Goal: Information Seeking & Learning: Learn about a topic

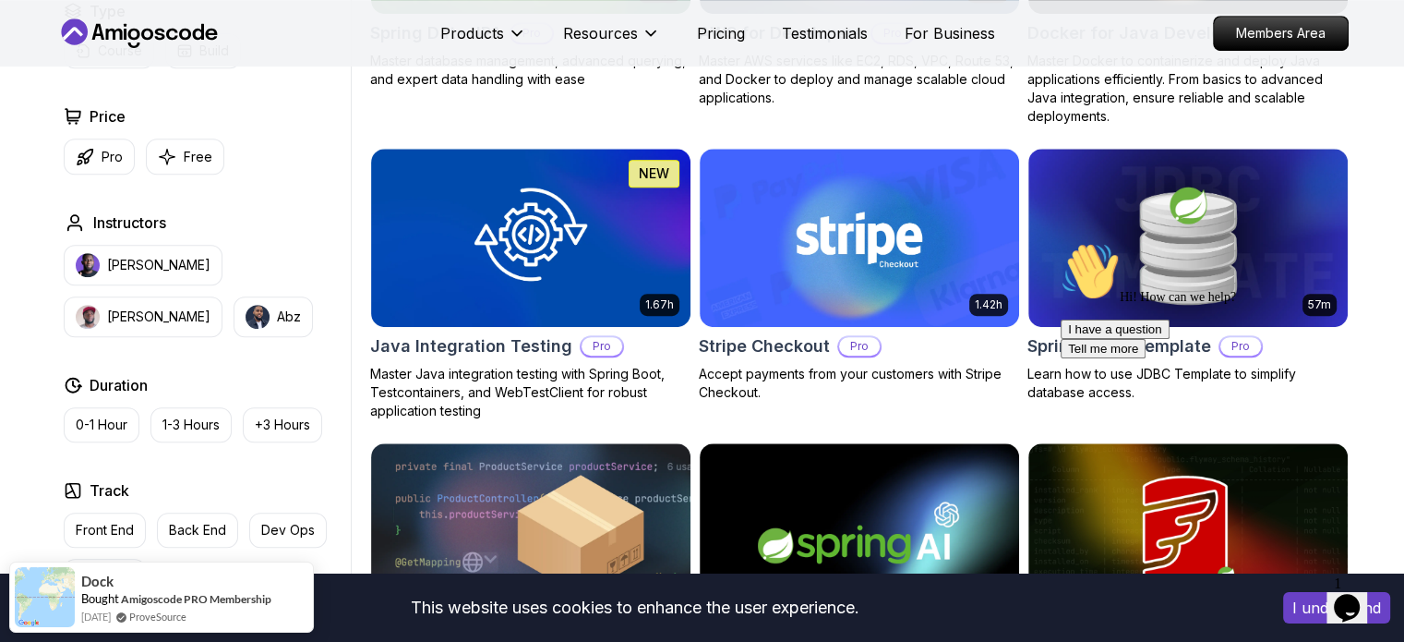
scroll to position [1169, 0]
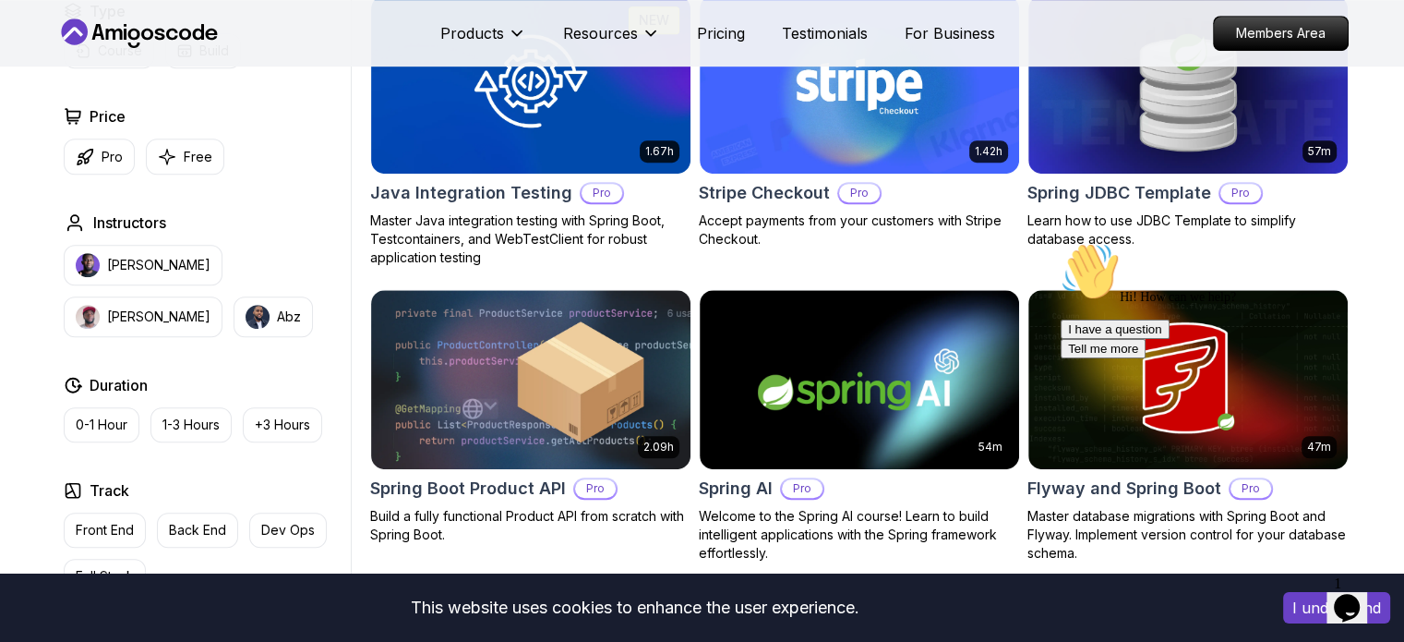
click at [116, 116] on h2 "Price" at bounding box center [108, 116] width 36 height 22
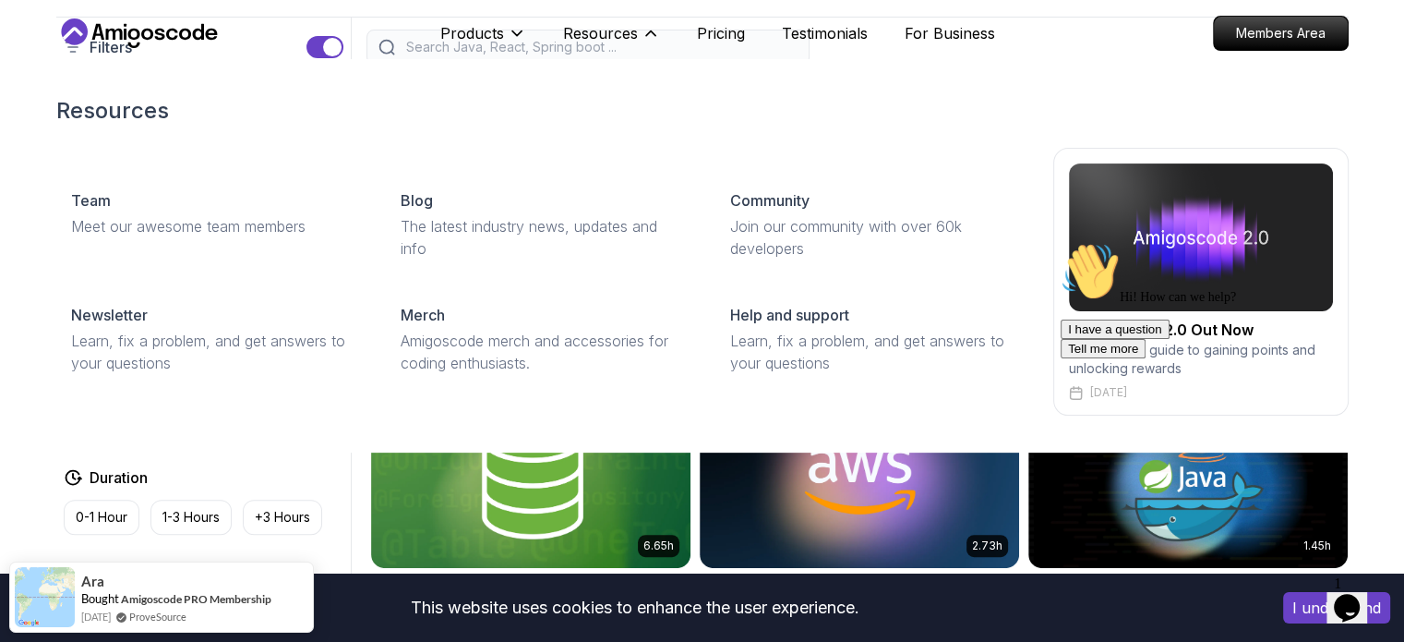
scroll to position [0, 0]
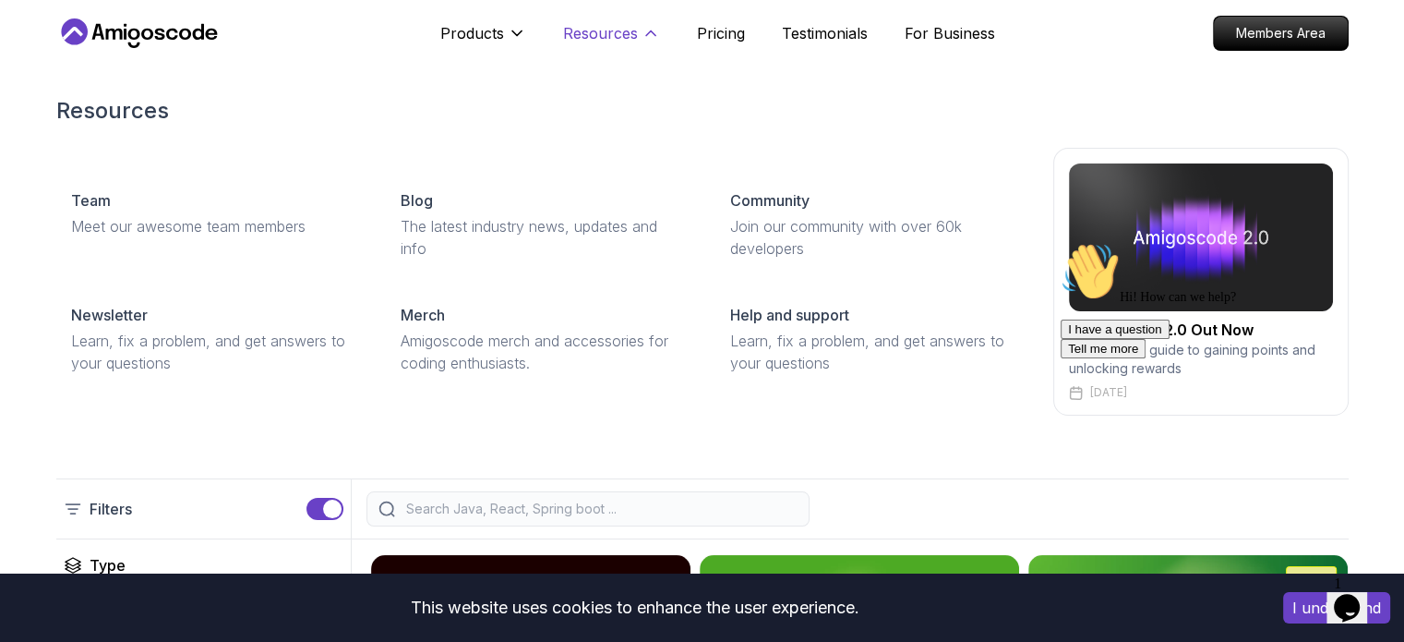
click at [649, 29] on icon at bounding box center [651, 33] width 18 height 18
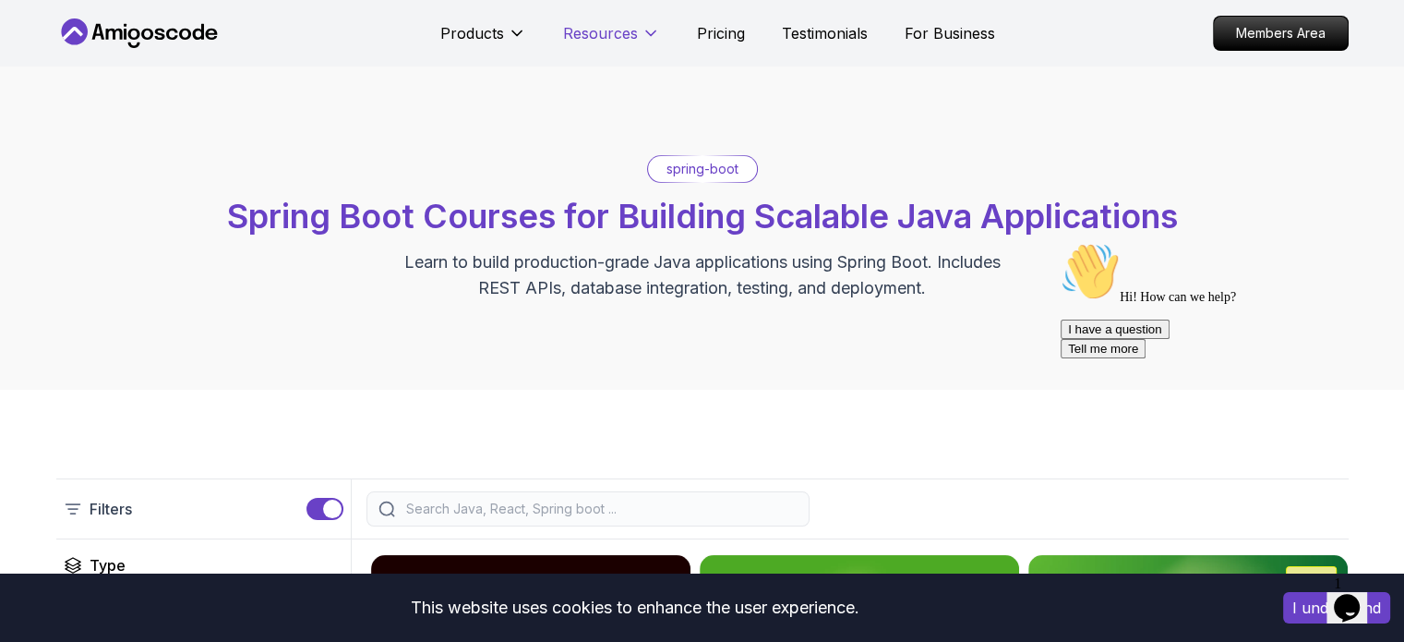
click at [646, 29] on icon at bounding box center [651, 33] width 18 height 18
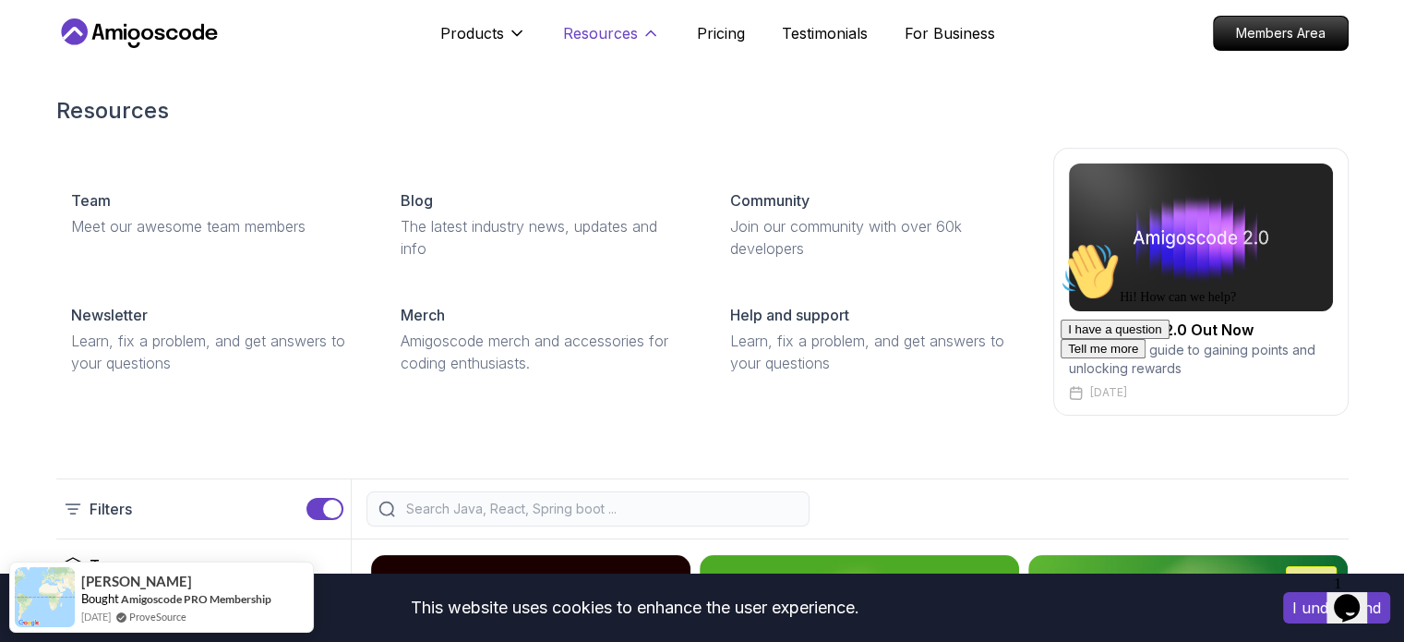
click at [646, 29] on icon at bounding box center [651, 33] width 18 height 18
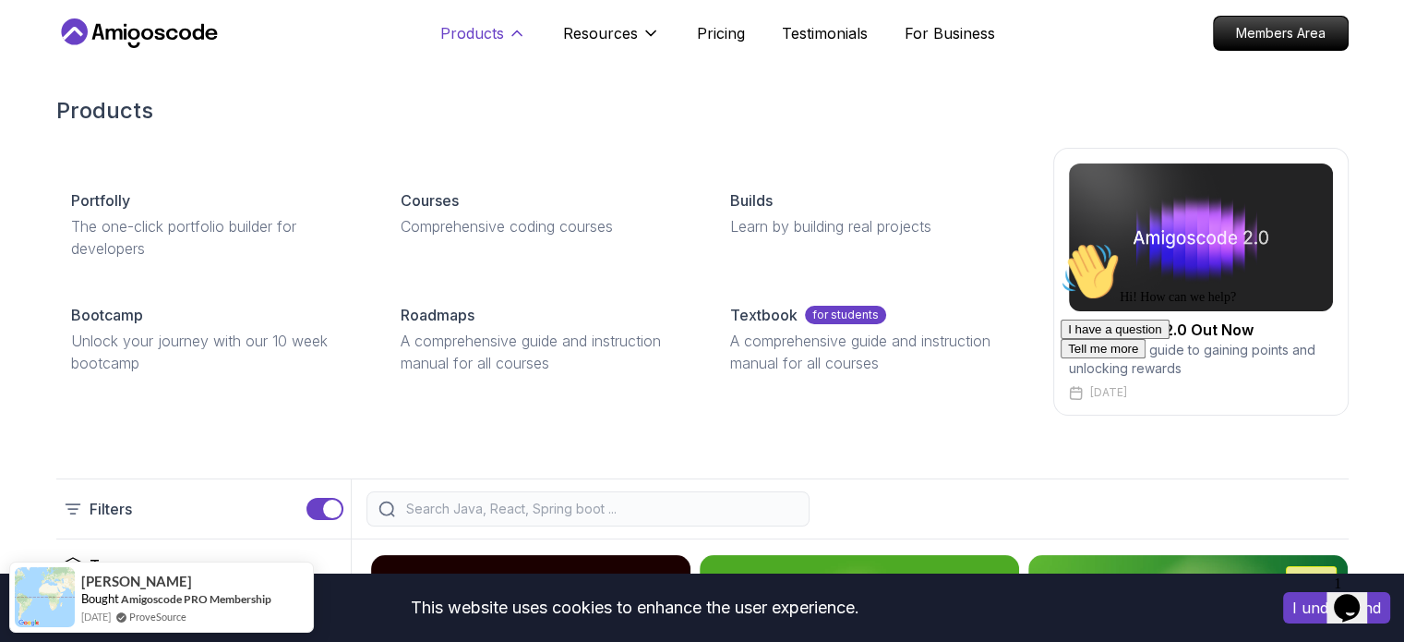
click at [516, 31] on icon at bounding box center [516, 33] width 9 height 5
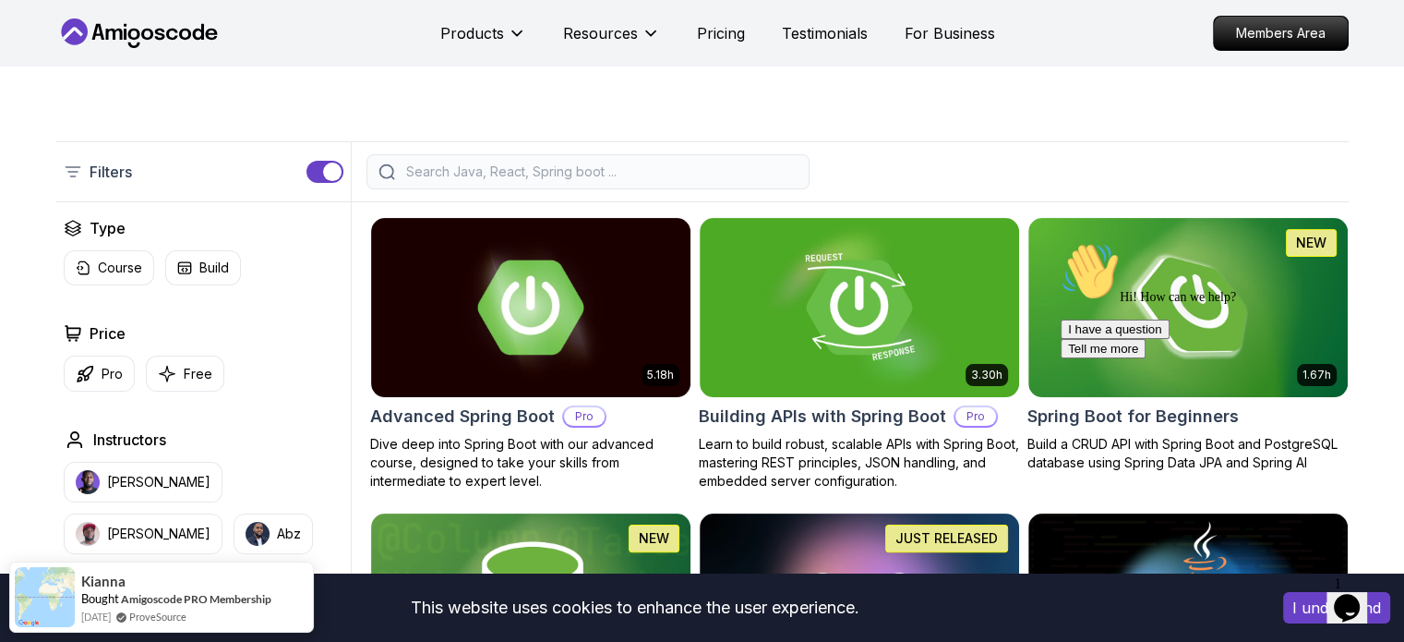
scroll to position [369, 0]
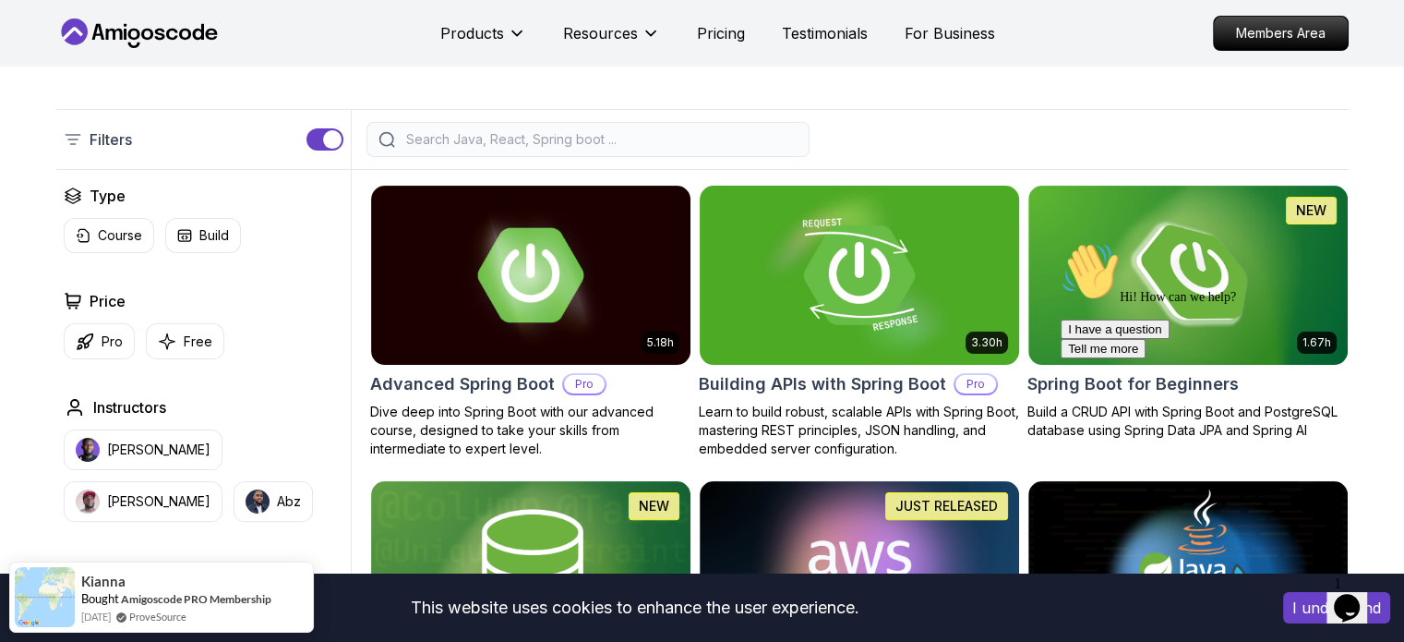
click at [959, 261] on img at bounding box center [859, 274] width 335 height 187
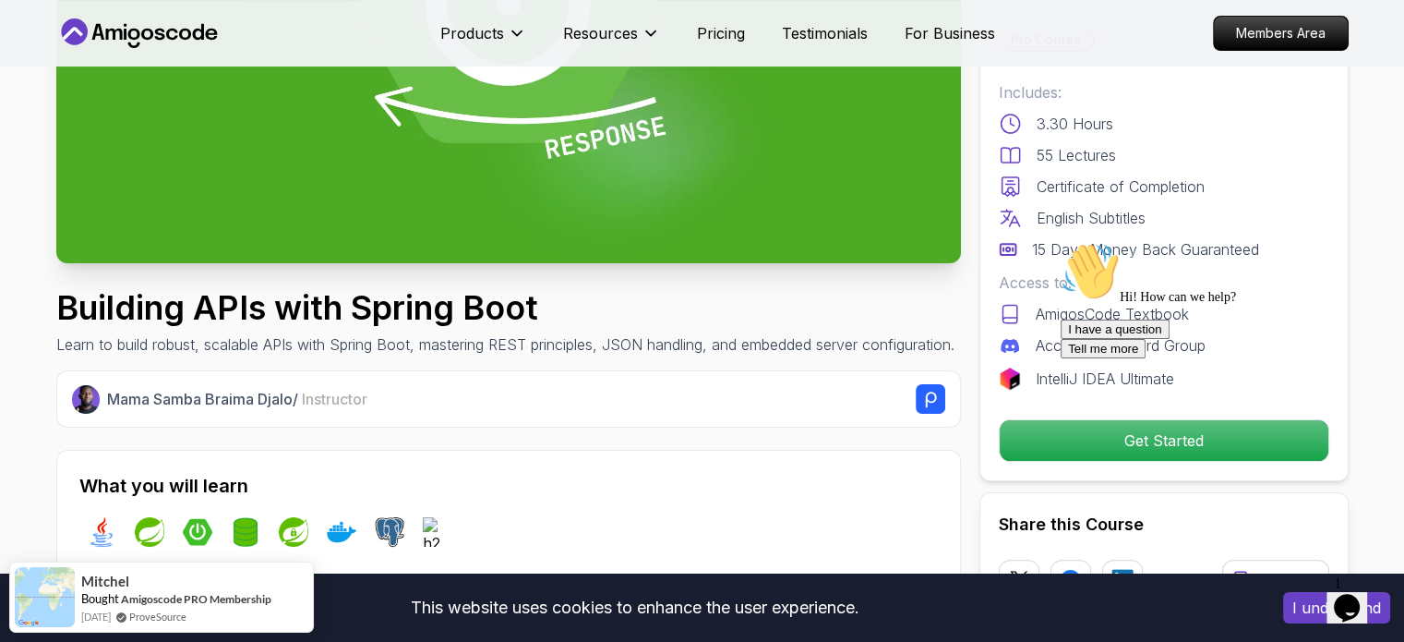
scroll to position [369, 0]
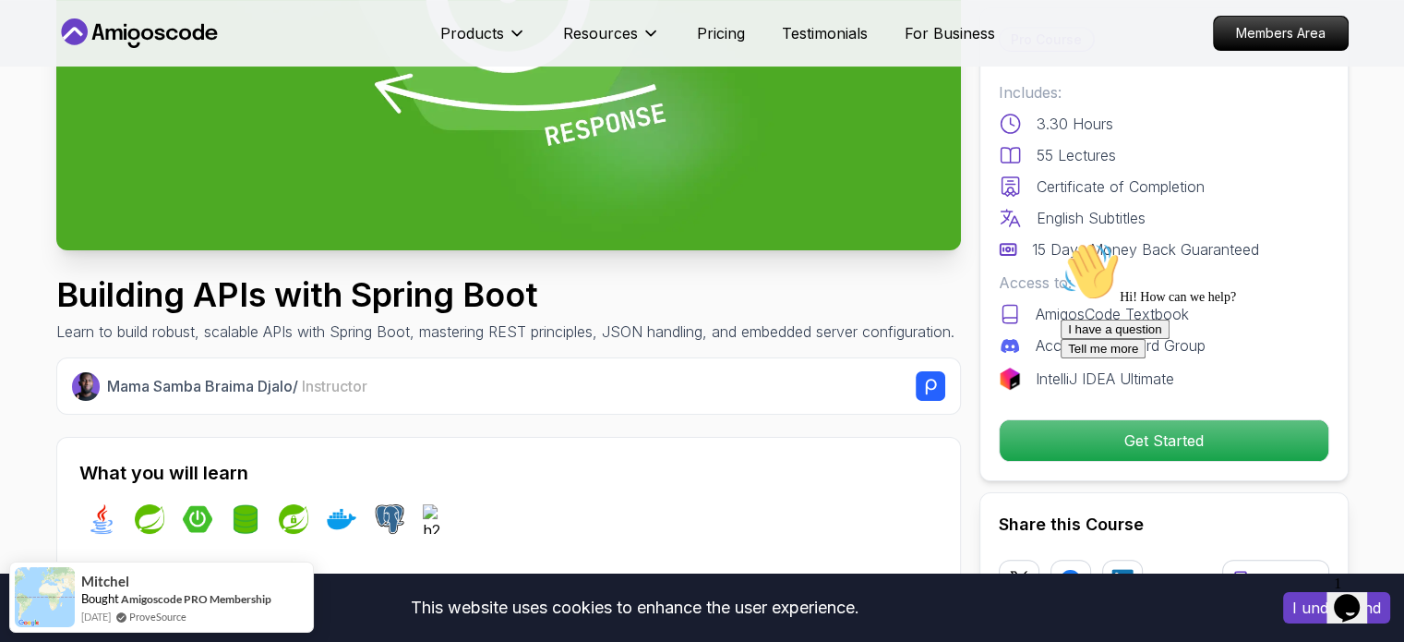
click at [1061, 242] on icon "Chat attention grabber" at bounding box center [1061, 242] width 0 height 0
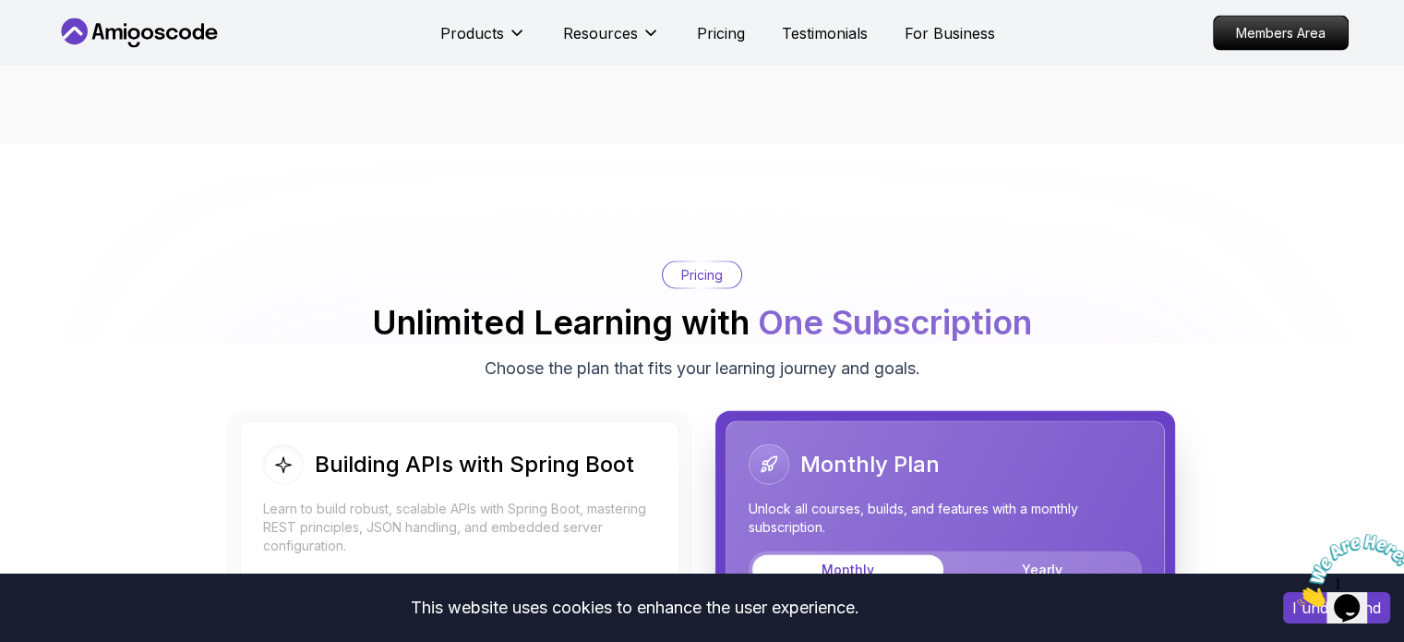
scroll to position [4049, 0]
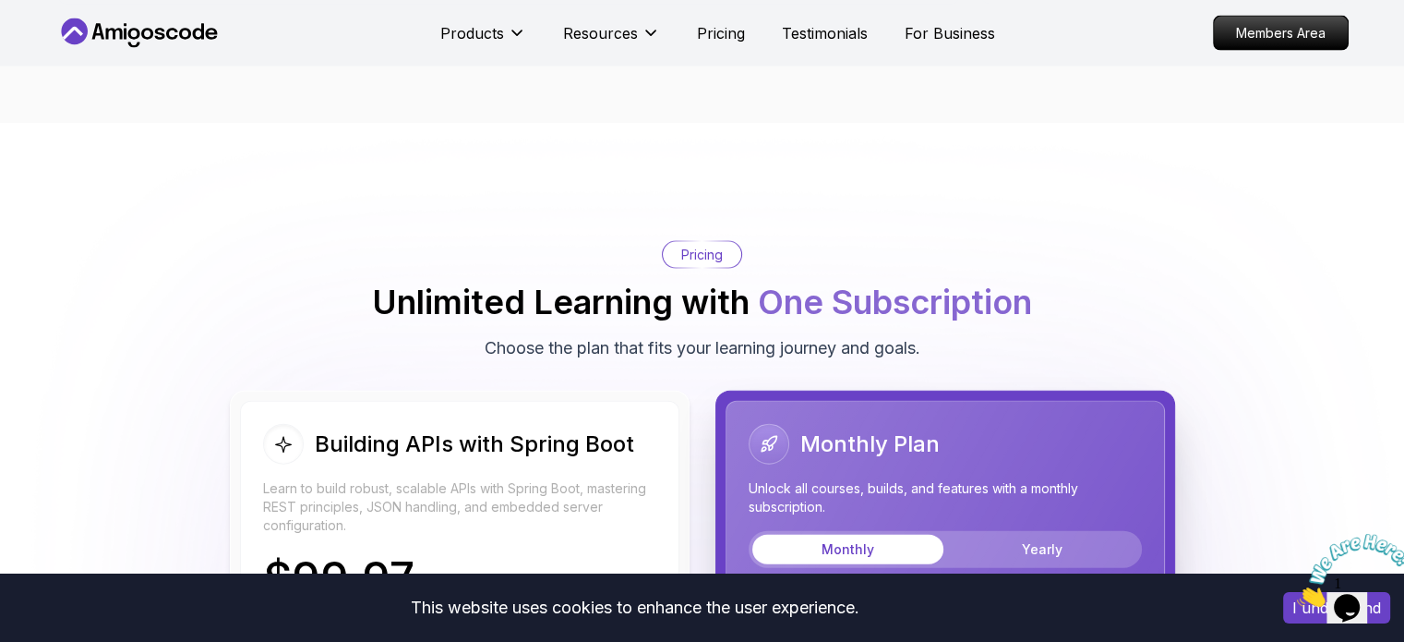
click at [719, 246] on p "Pricing" at bounding box center [702, 255] width 42 height 18
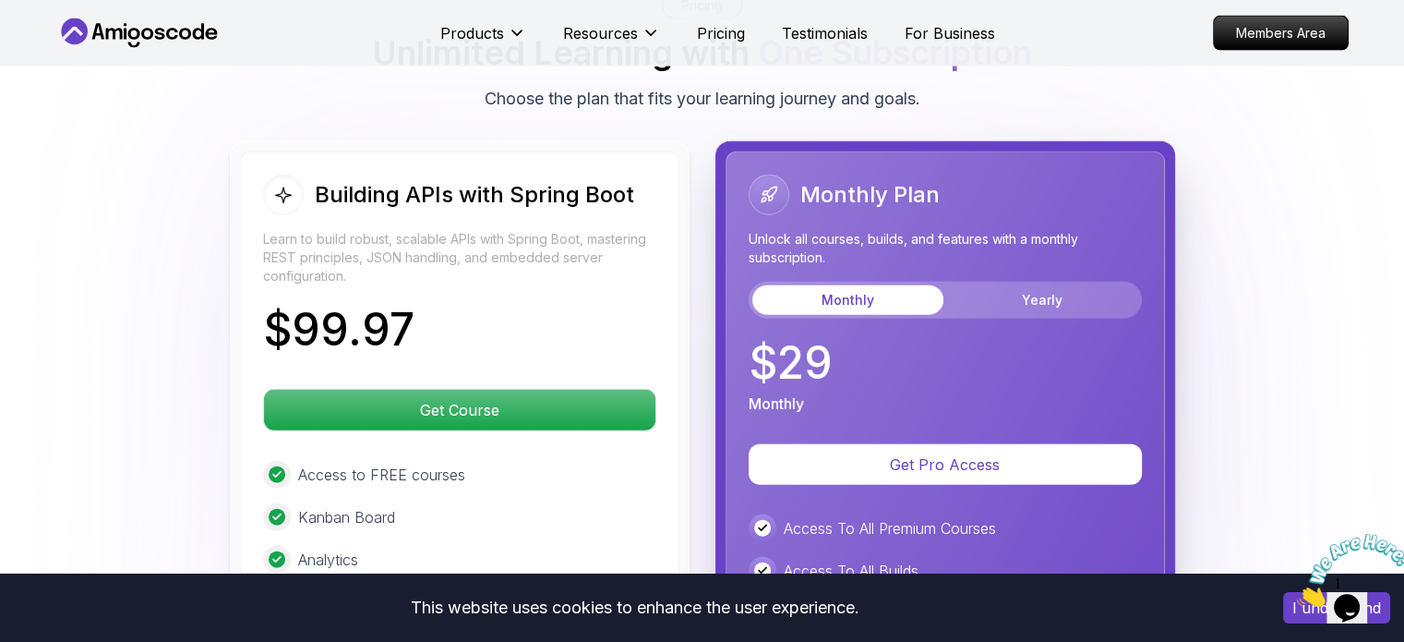
scroll to position [4234, 0]
